Goal: Check status: Check status

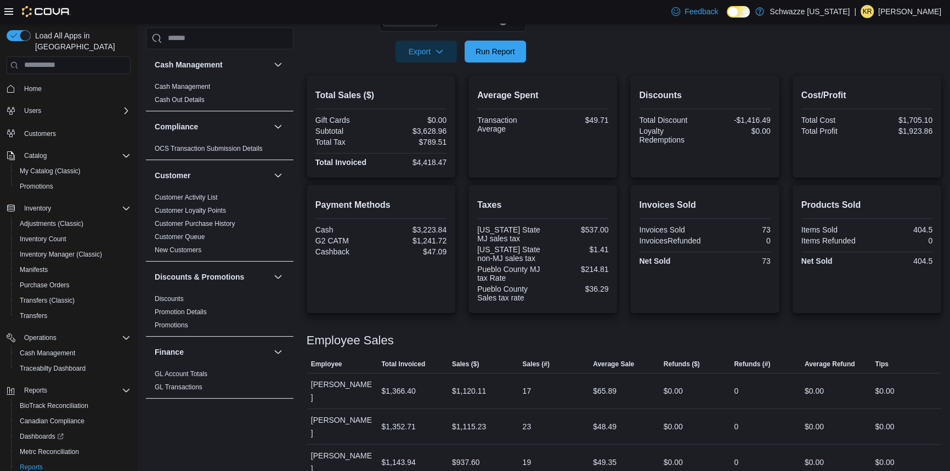
scroll to position [210, 0]
click at [486, 41] on form "Date Range [DATE] Locations SB - Pueblo Export Run Report" at bounding box center [624, 16] width 634 height 92
click at [480, 54] on span "Run Report" at bounding box center [494, 51] width 39 height 11
click at [511, 43] on span "Run Report" at bounding box center [495, 51] width 48 height 22
drag, startPoint x: 441, startPoint y: 456, endPoint x: 491, endPoint y: 460, distance: 49.5
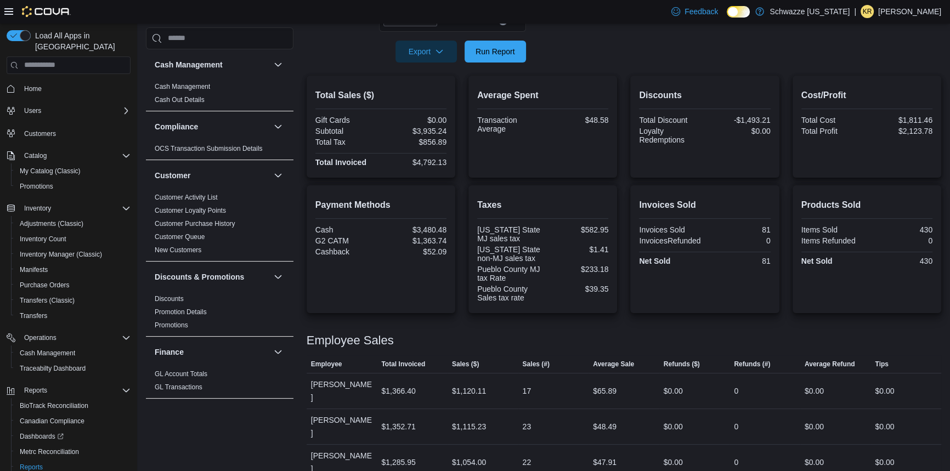
drag, startPoint x: 504, startPoint y: 454, endPoint x: 487, endPoint y: 453, distance: 17.0
click at [450, 302] on div "Payment Methods Cash $3,480.48 G2 CATM $1,363.74 Cashback $52.09" at bounding box center [381, 249] width 149 height 128
click at [425, 375] on tr "Employee [PERSON_NAME] Total Invoiced $1,366.40 Sales ($) $1,120.11 Sales (#) 1…" at bounding box center [624, 391] width 634 height 36
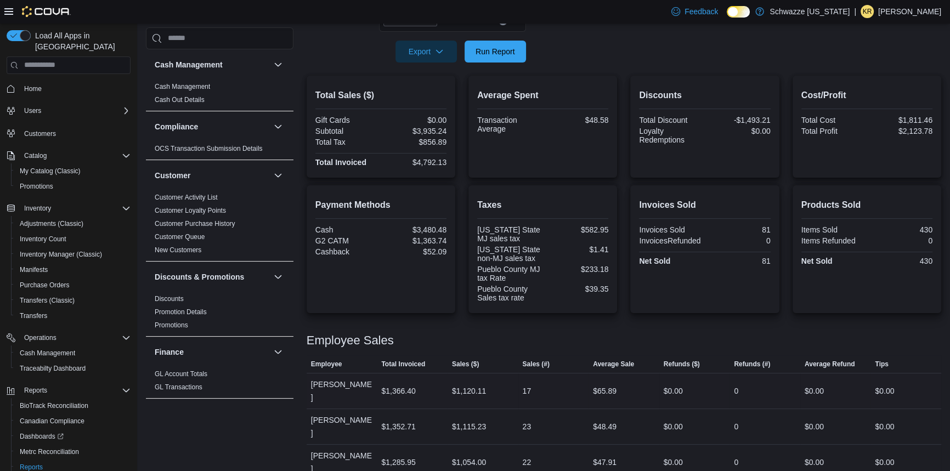
click at [413, 384] on div "$1,366.40" at bounding box center [398, 390] width 34 height 13
